Goal: Communication & Community: Participate in discussion

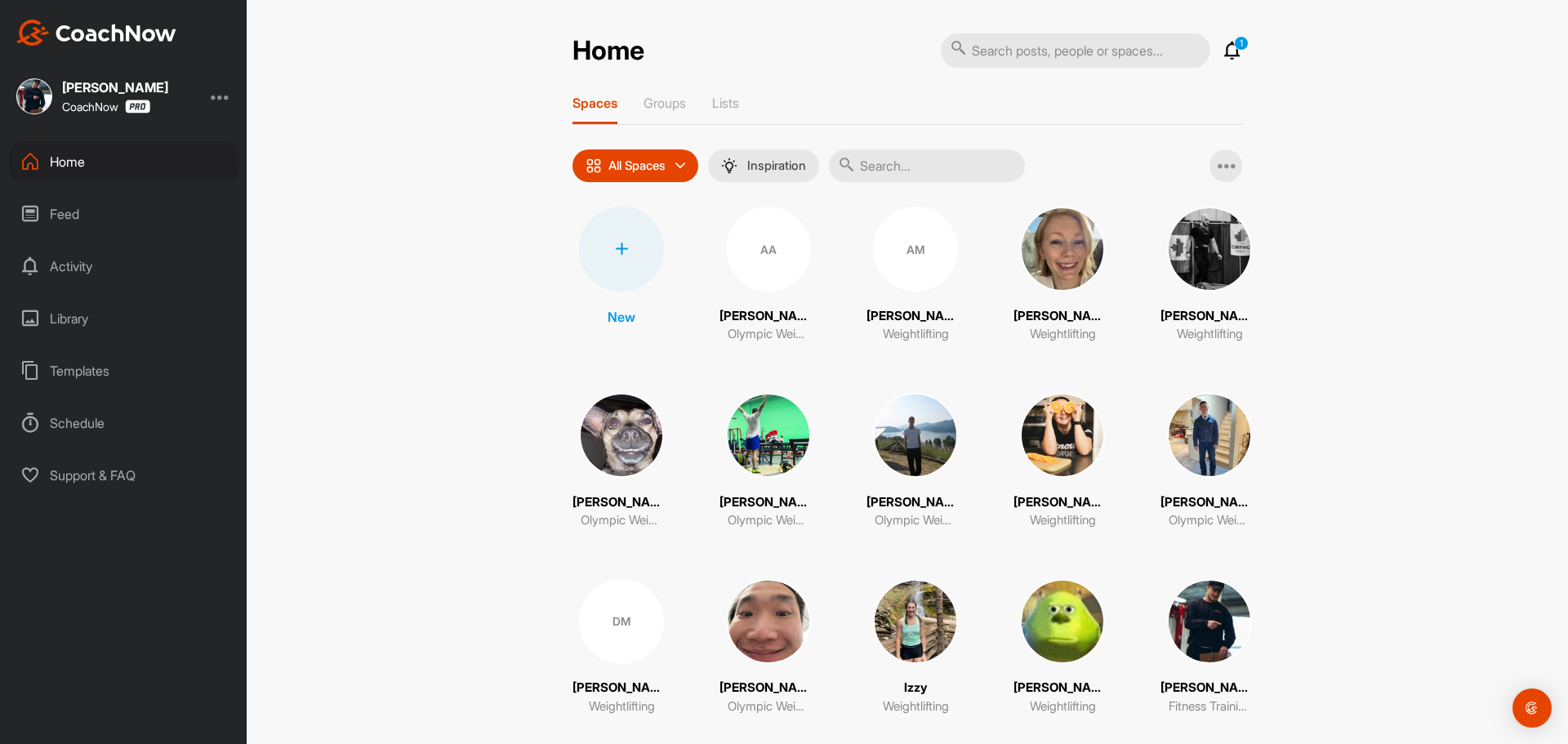
click at [1228, 61] on div "1 Notifications Invitations [DATE] YM Yeabsera M. posted a video : " Tall snatc…" at bounding box center [1091, 50] width 301 height 36
click at [1228, 52] on icon at bounding box center [1232, 50] width 19 height 19
click at [119, 154] on div "Home" at bounding box center [124, 161] width 231 height 41
click at [114, 33] on img at bounding box center [96, 32] width 160 height 26
click at [86, 215] on div "Feed" at bounding box center [124, 214] width 231 height 41
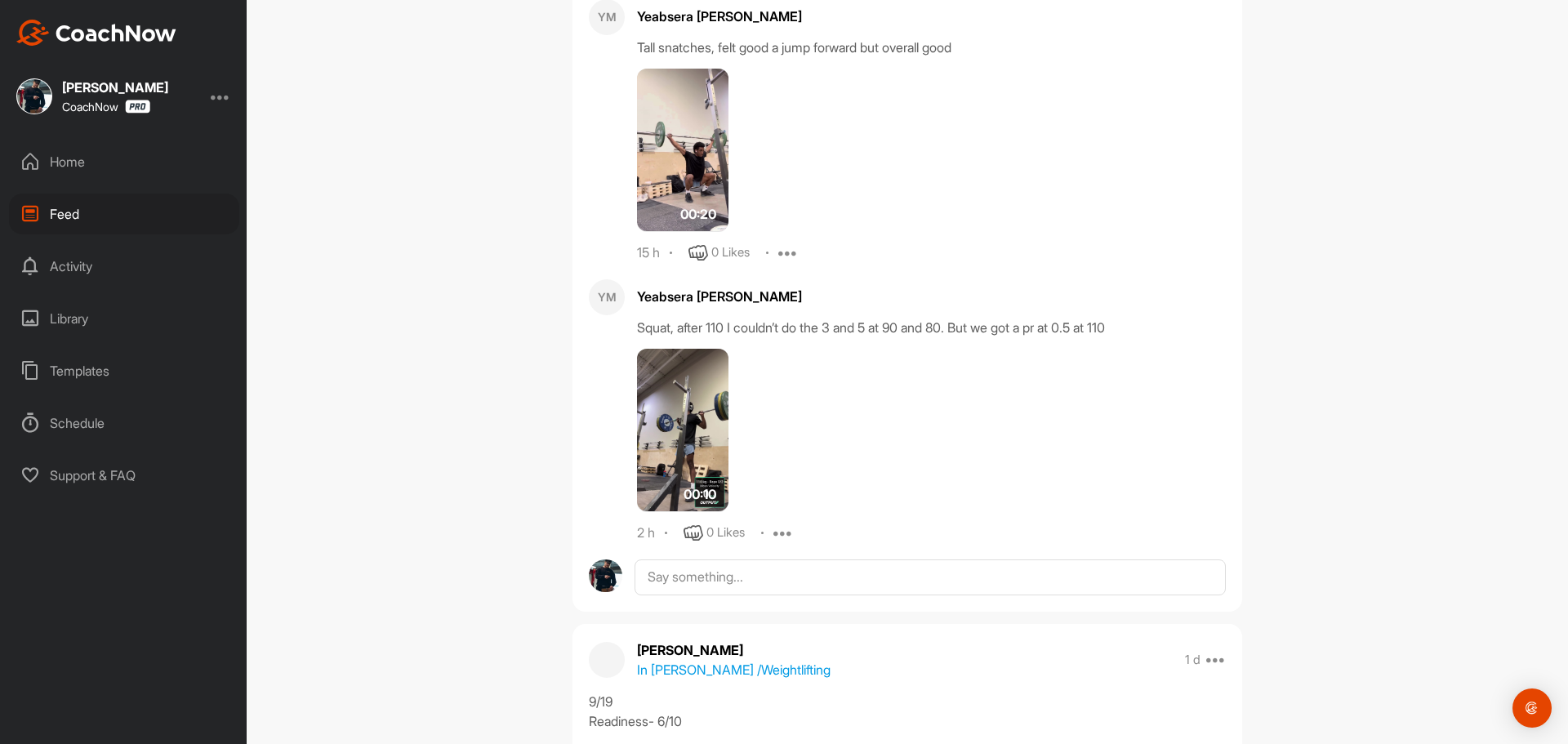
scroll to position [1144, 0]
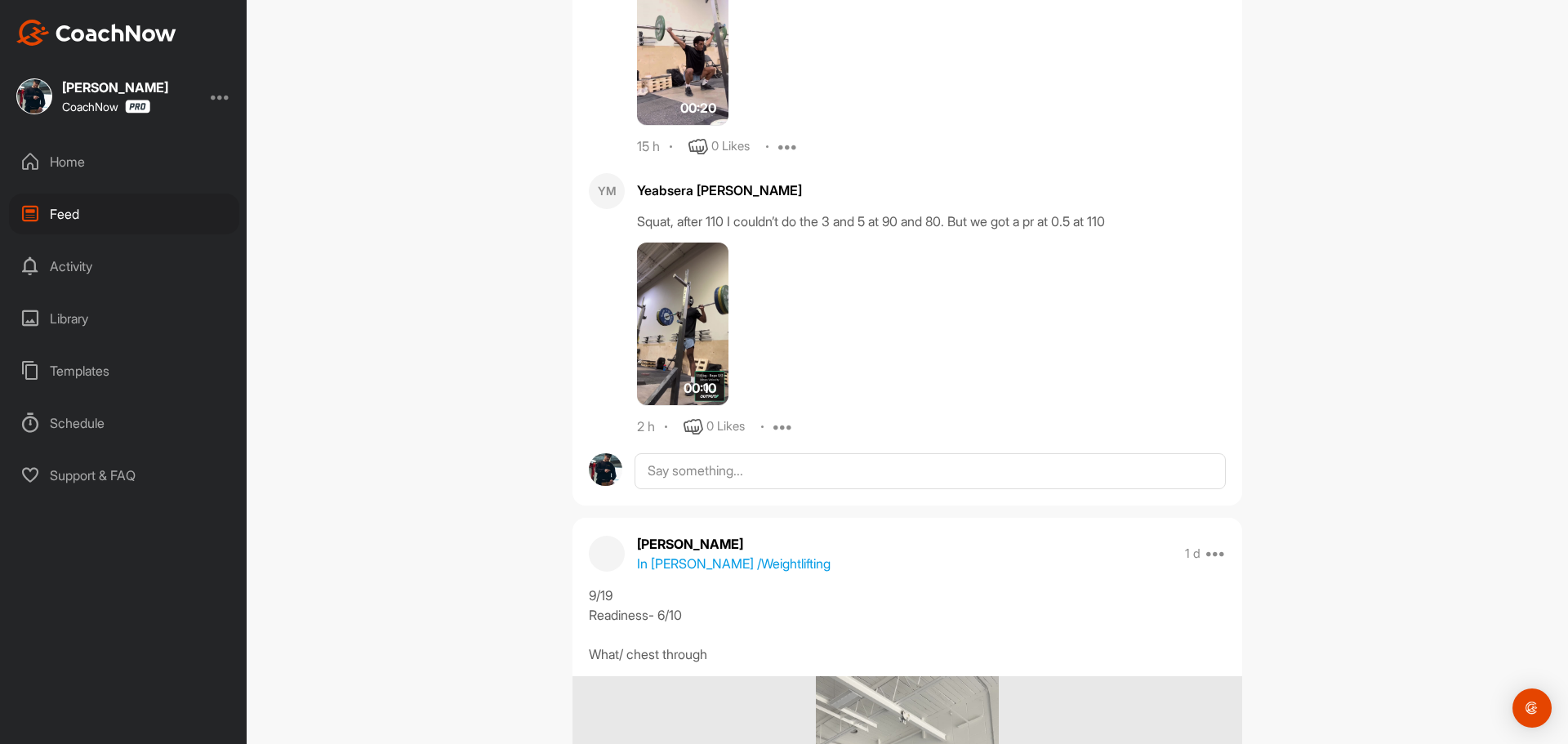
click at [682, 326] on img at bounding box center [682, 323] width 92 height 163
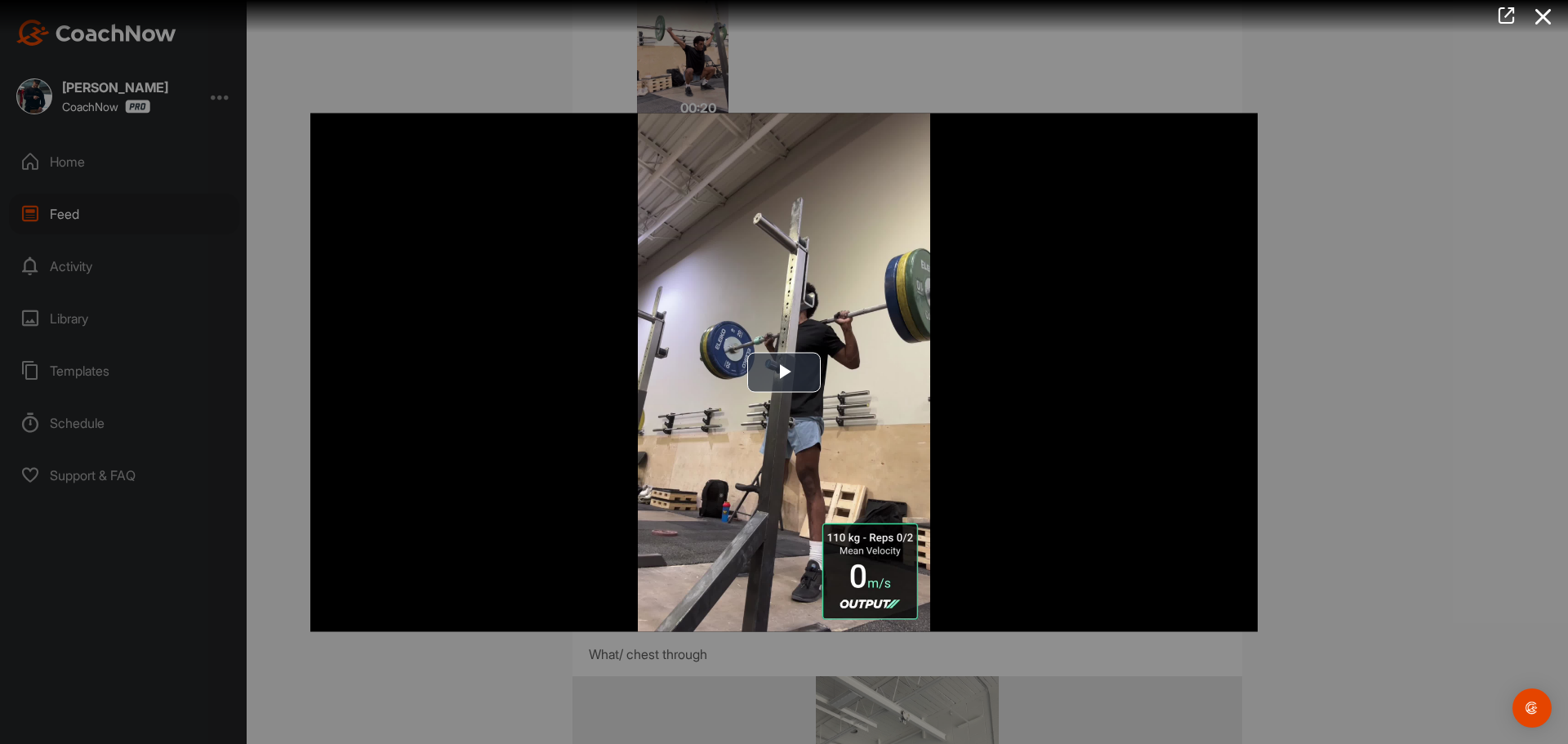
click at [1344, 356] on div at bounding box center [784, 372] width 1568 height 744
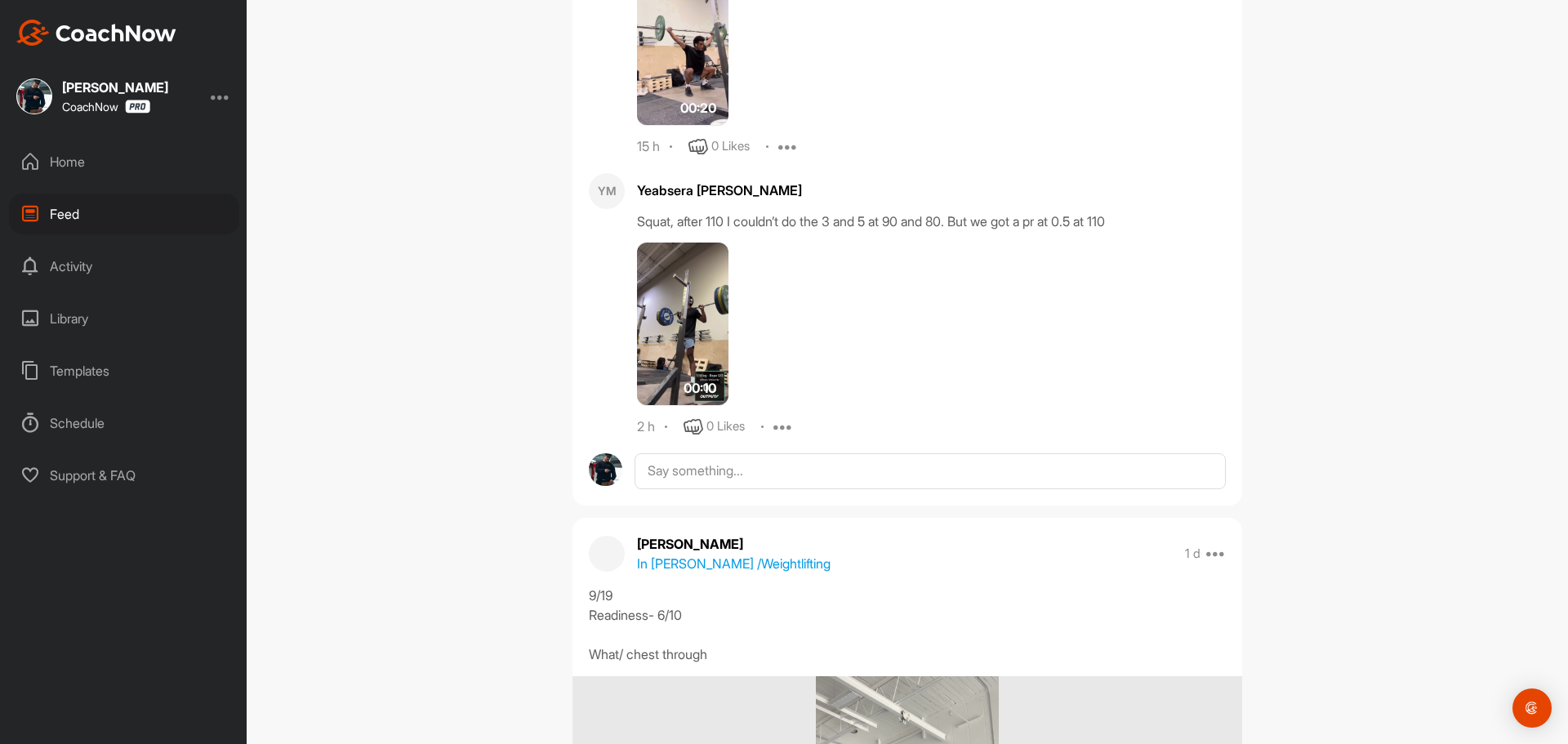
click at [650, 319] on img at bounding box center [682, 323] width 92 height 163
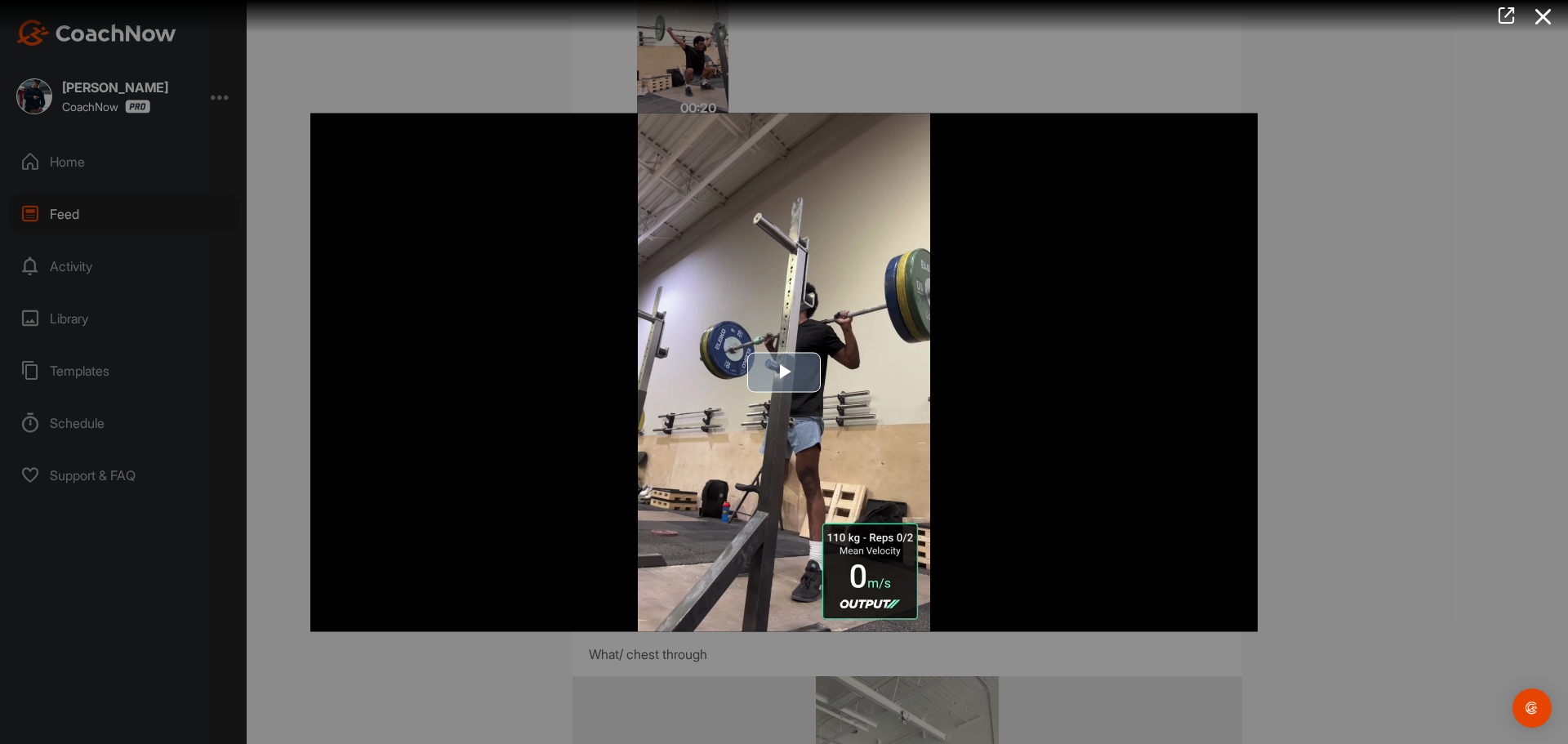
click at [889, 378] on img "Video Player" at bounding box center [784, 372] width 948 height 518
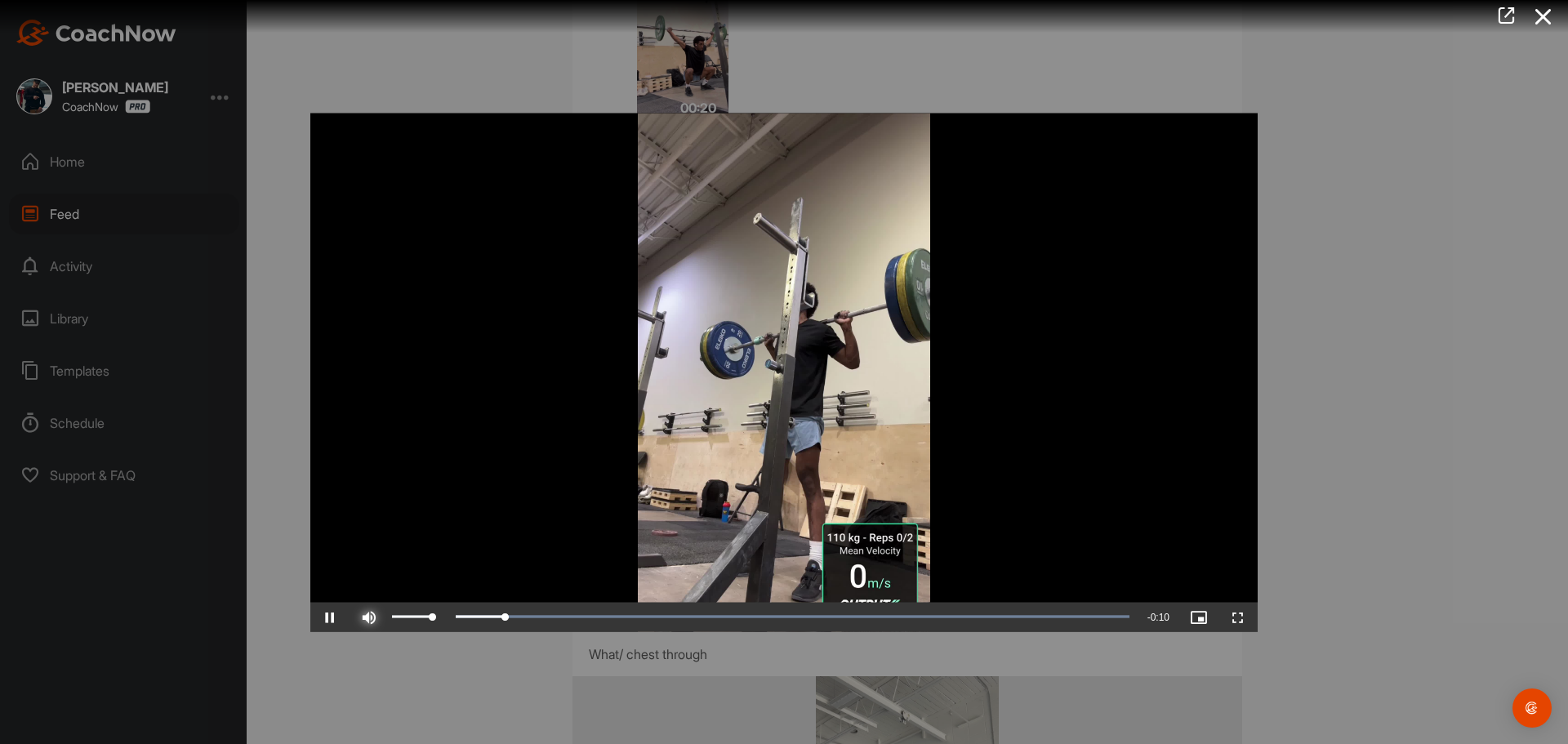
click at [370, 617] on span "Video Player" at bounding box center [369, 617] width 40 height 0
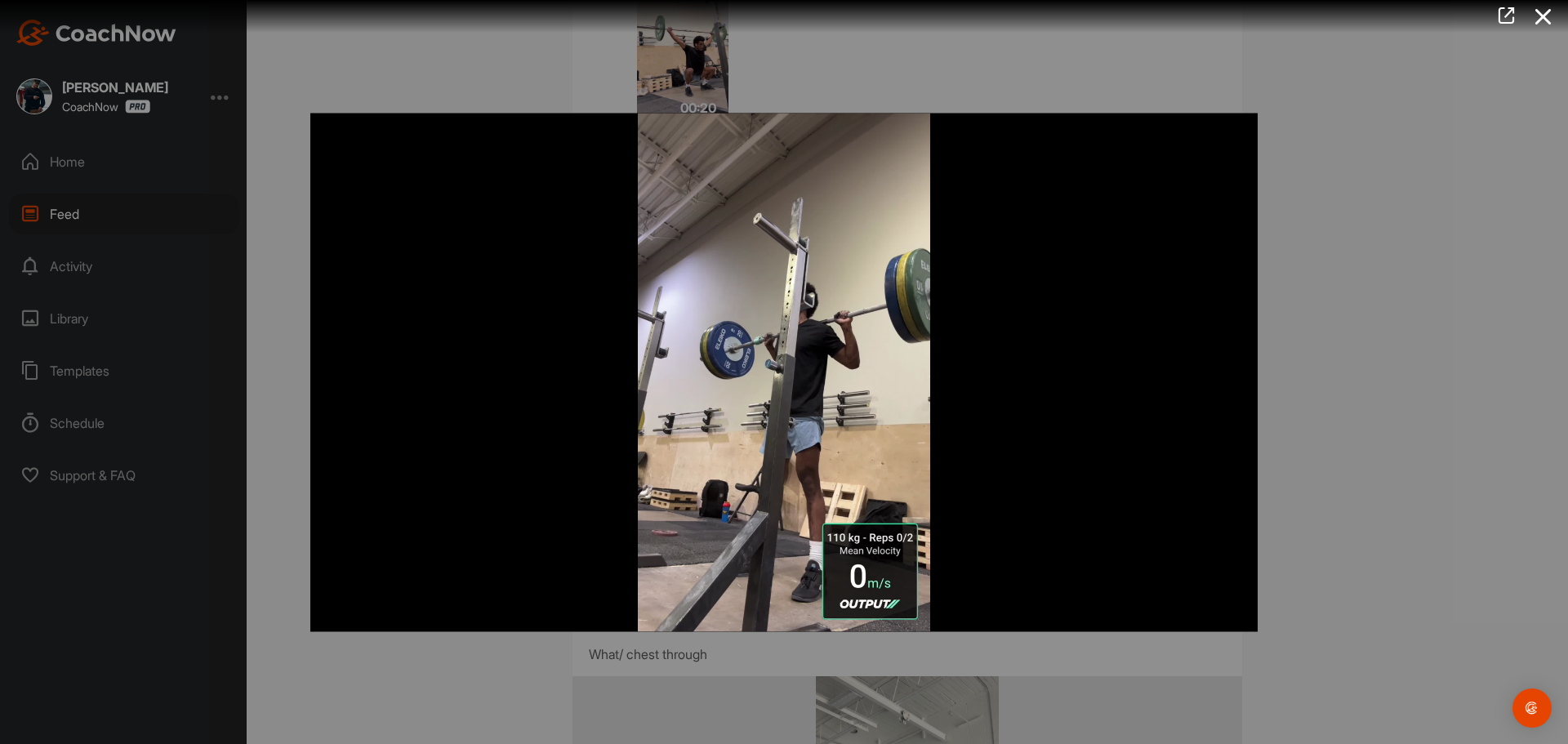
click at [1349, 509] on div at bounding box center [784, 372] width 1568 height 744
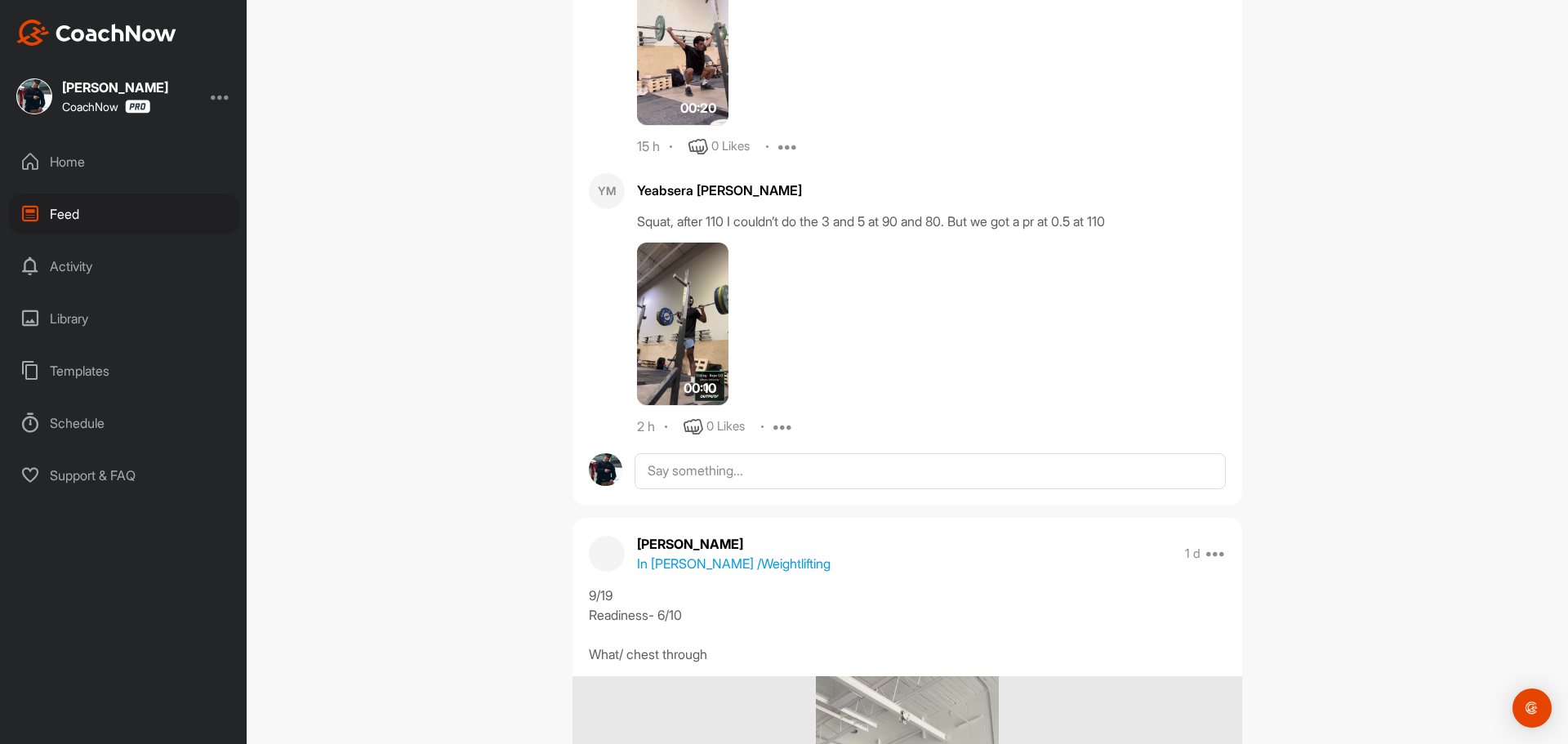
click at [671, 317] on img at bounding box center [682, 323] width 92 height 163
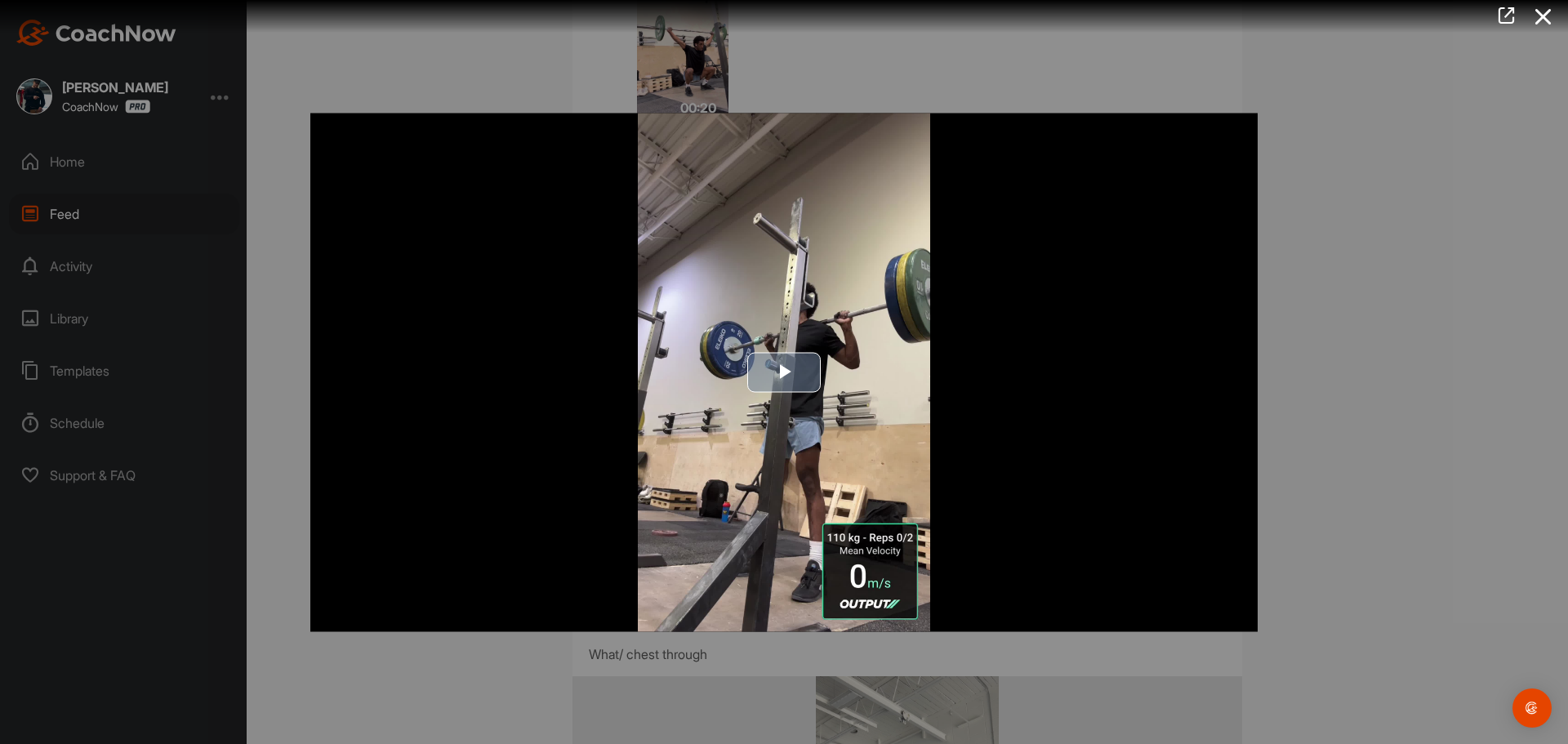
click at [812, 420] on img "Video Player" at bounding box center [784, 372] width 948 height 518
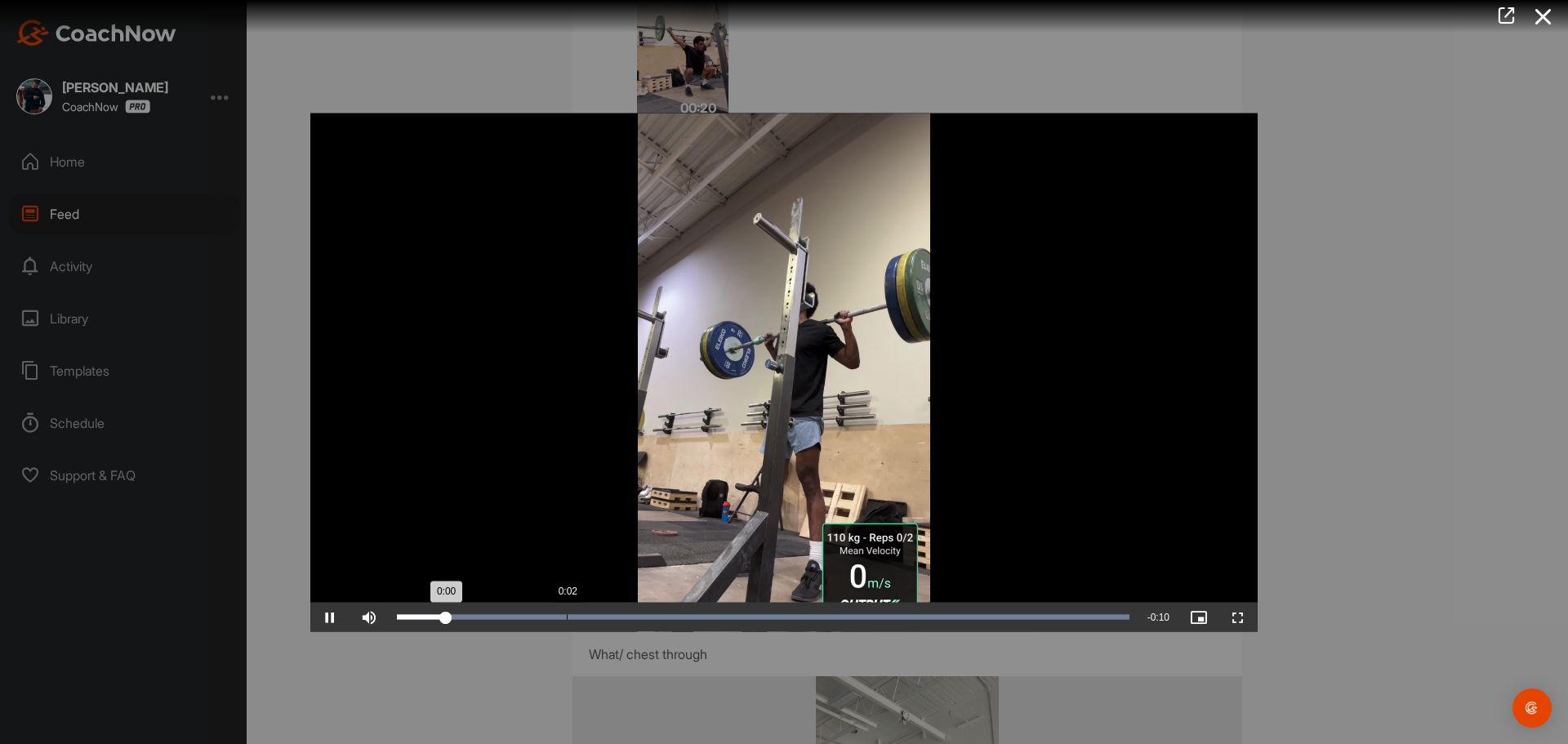
click at [567, 615] on div "0:02" at bounding box center [566, 616] width 1 height 5
click at [768, 610] on div "Loaded : 100.00% 0:05 0:05" at bounding box center [763, 617] width 749 height 29
click at [1339, 480] on div at bounding box center [784, 372] width 1568 height 744
